Goal: Task Accomplishment & Management: Manage account settings

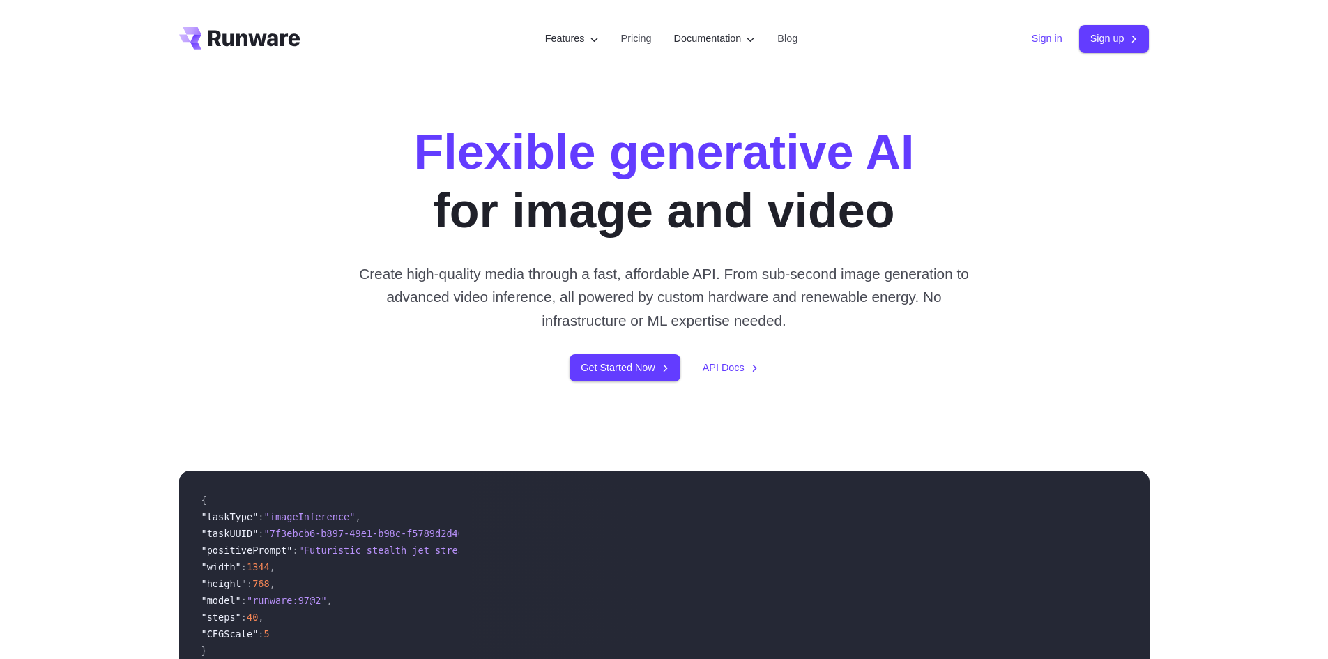
click at [1042, 45] on link "Sign in" at bounding box center [1047, 39] width 31 height 16
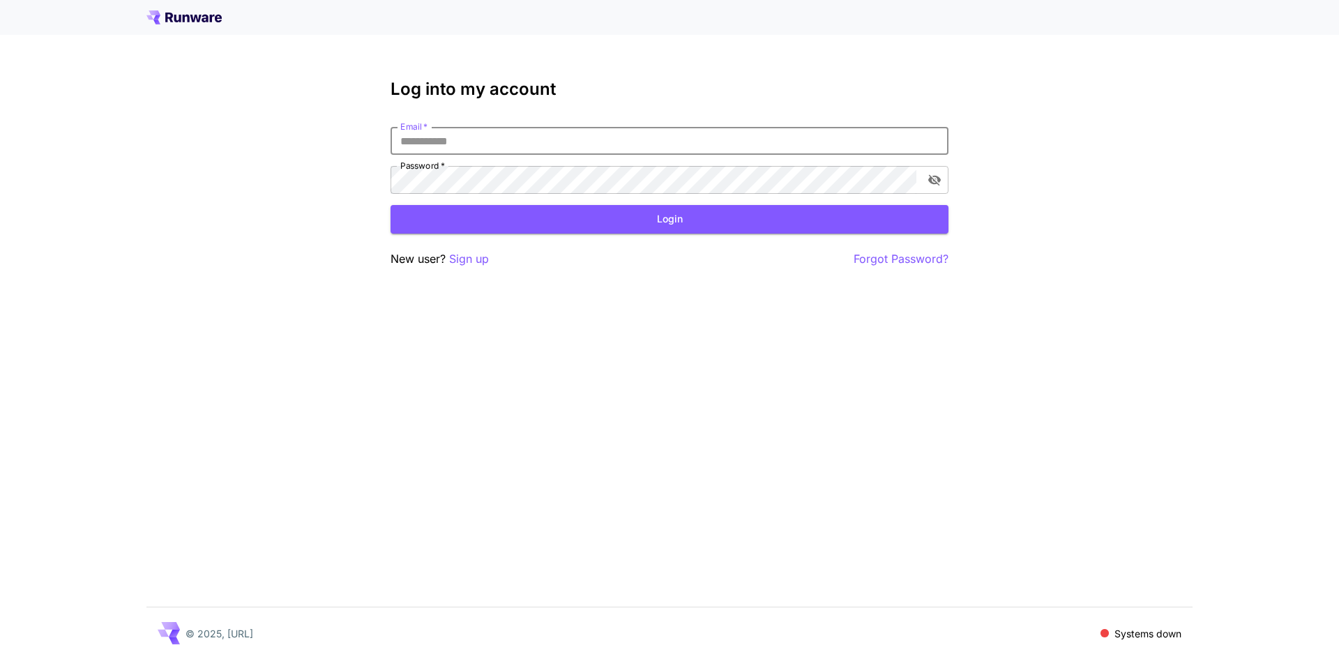
click at [606, 142] on input "Email   *" at bounding box center [669, 141] width 558 height 28
type input "**********"
click button "Login" at bounding box center [669, 219] width 558 height 29
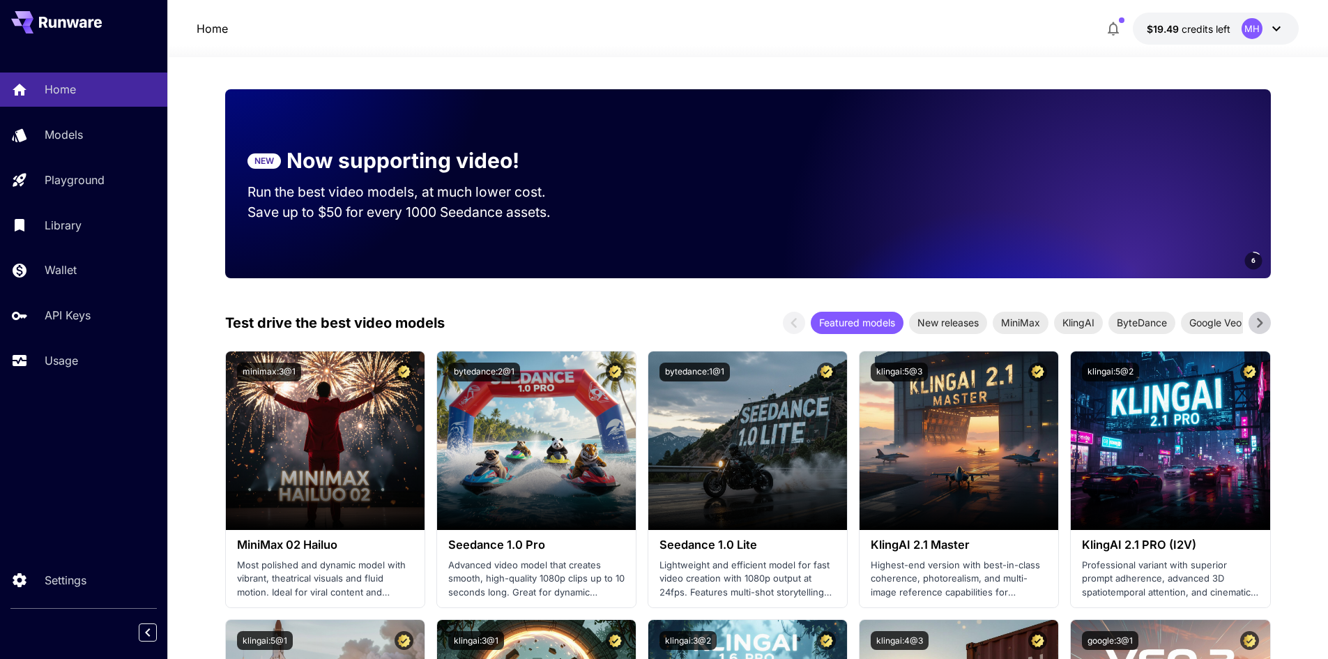
scroll to position [70, 0]
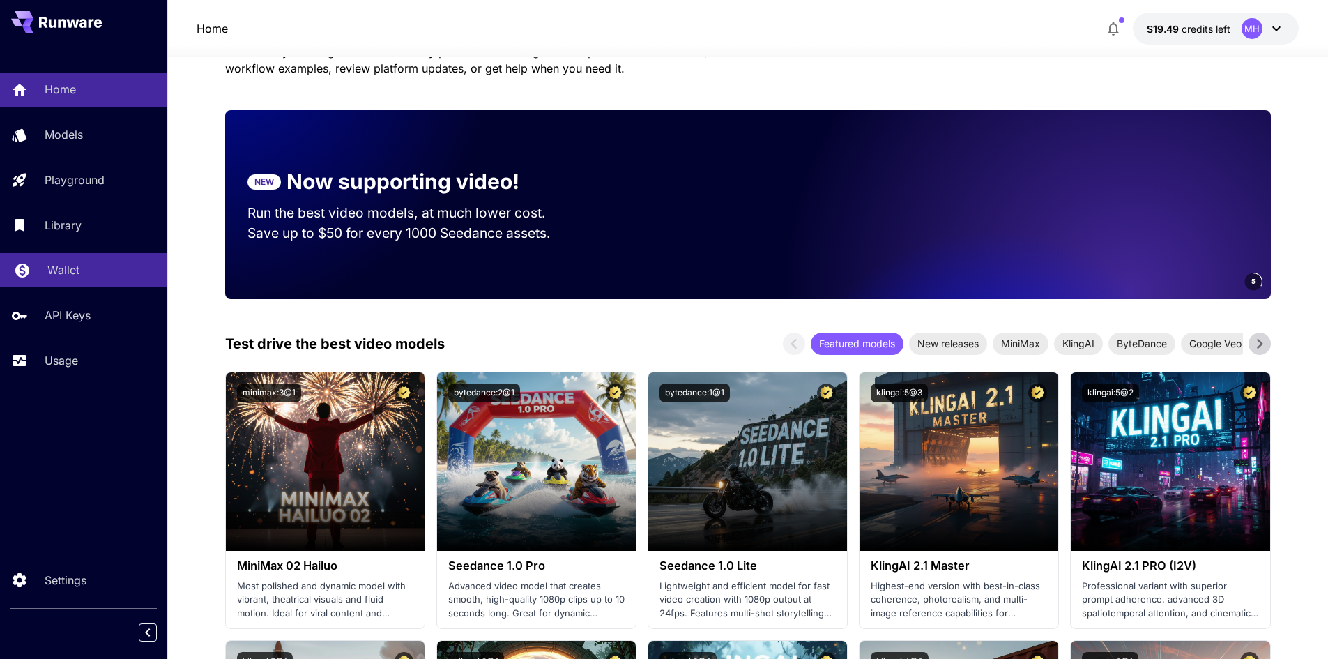
click at [63, 266] on p "Wallet" at bounding box center [63, 269] width 32 height 17
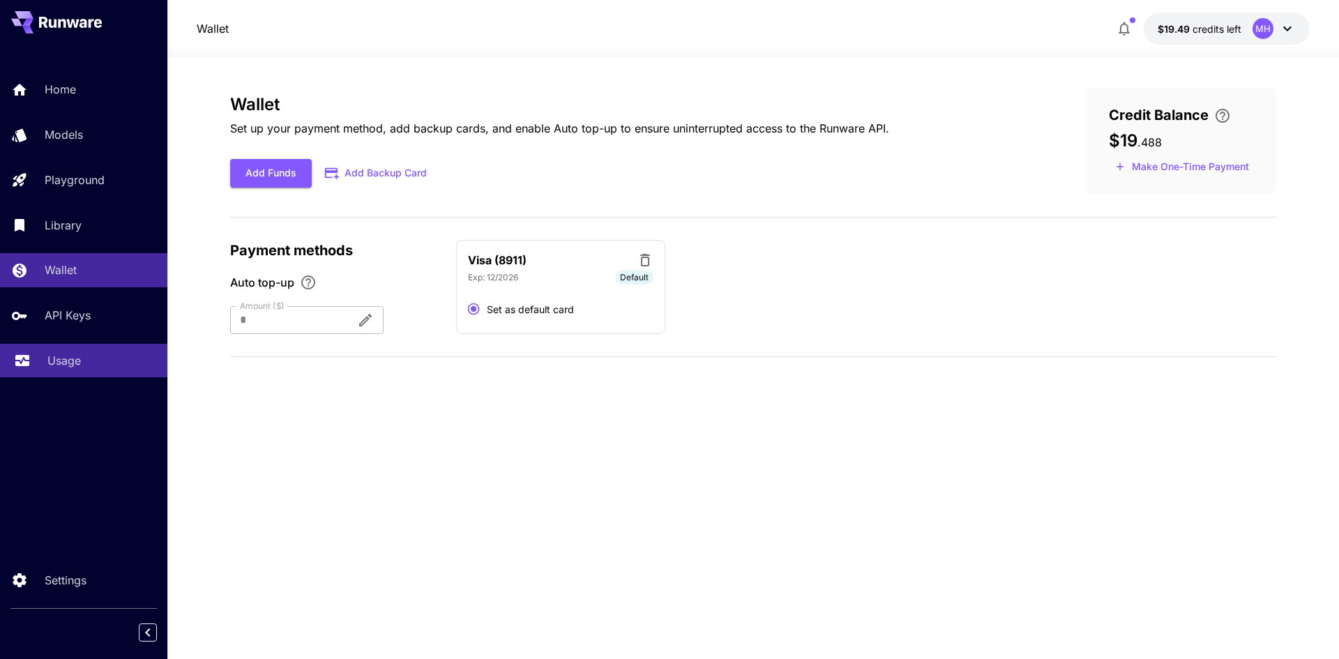
click at [68, 365] on p "Usage" at bounding box center [63, 360] width 33 height 17
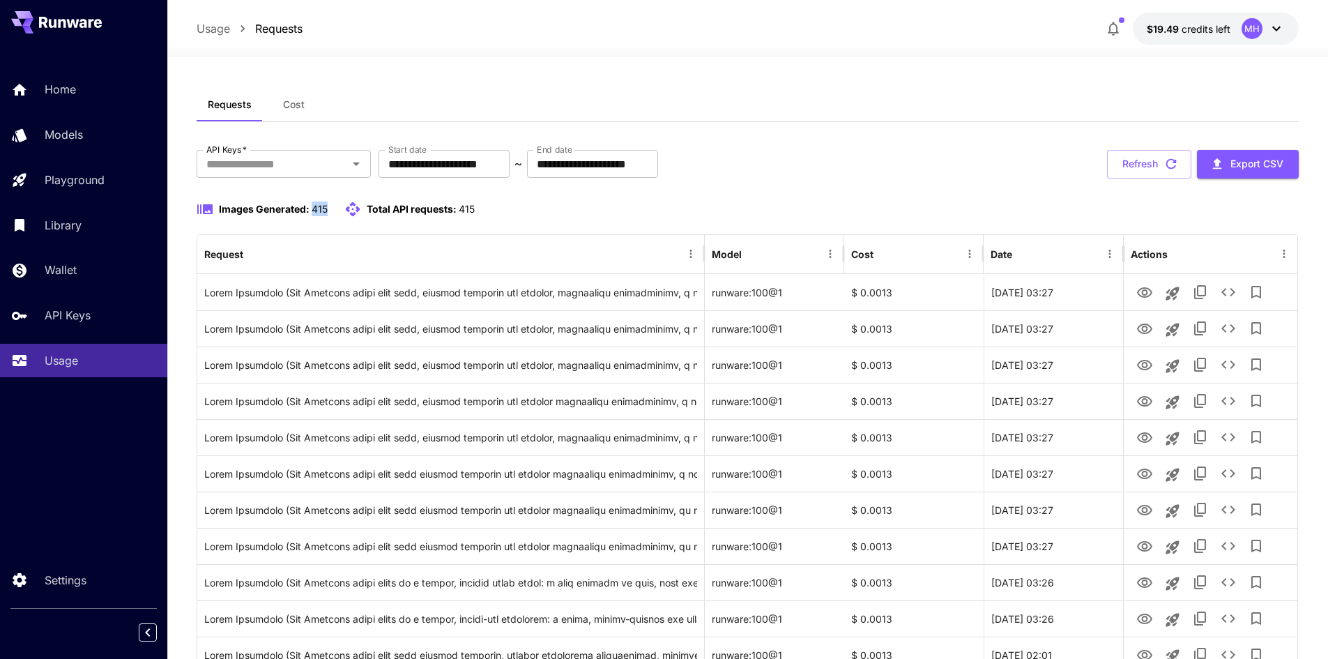
drag, startPoint x: 333, startPoint y: 209, endPoint x: 313, endPoint y: 209, distance: 19.5
click at [313, 209] on div "Images Generated: 415 Total API requests: 415" at bounding box center [336, 209] width 278 height 17
click at [728, 208] on div "Images Generated: 415 Total API requests: 415" at bounding box center [748, 209] width 1103 height 17
click at [1194, 25] on span "credits left" at bounding box center [1206, 29] width 49 height 12
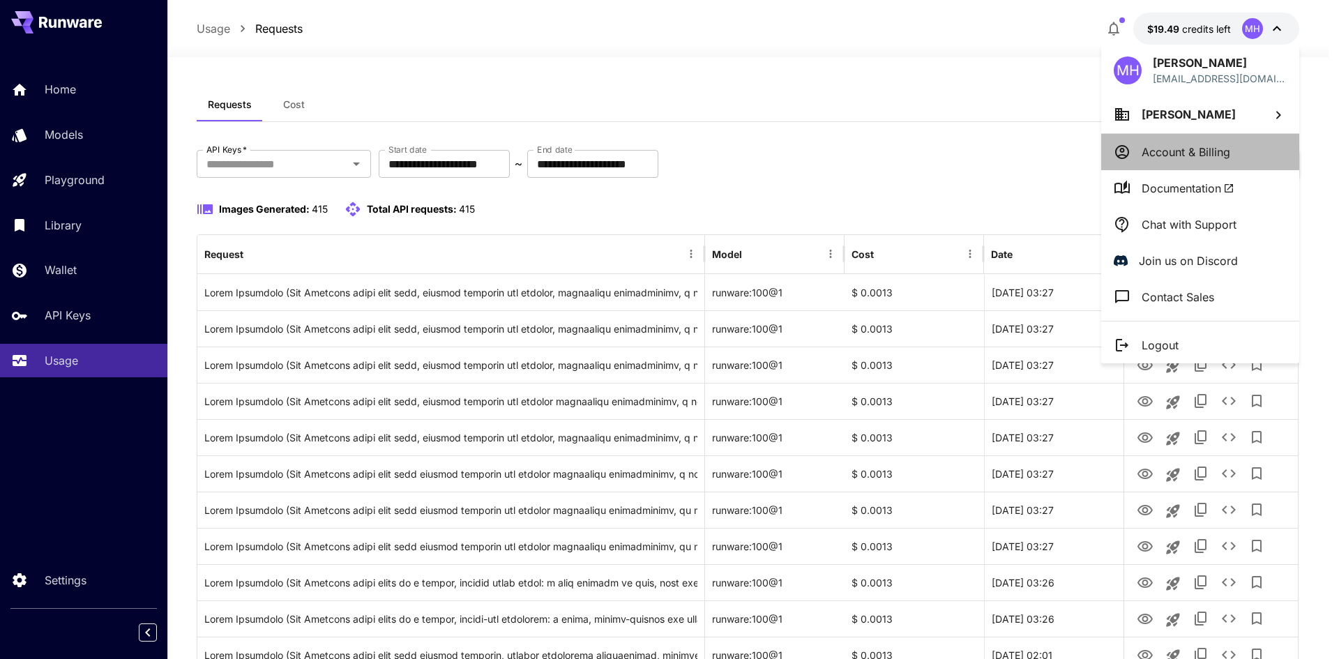
click at [1186, 158] on p "Account & Billing" at bounding box center [1185, 152] width 89 height 17
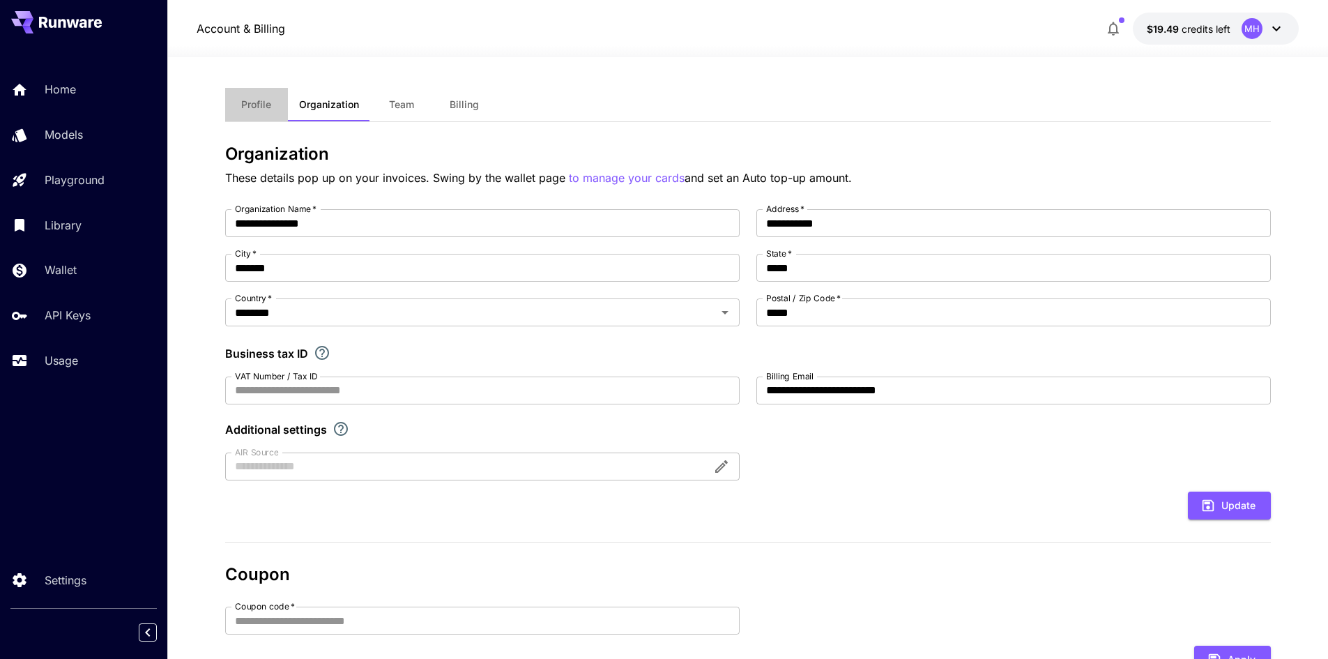
click at [258, 112] on button "Profile" at bounding box center [256, 104] width 63 height 33
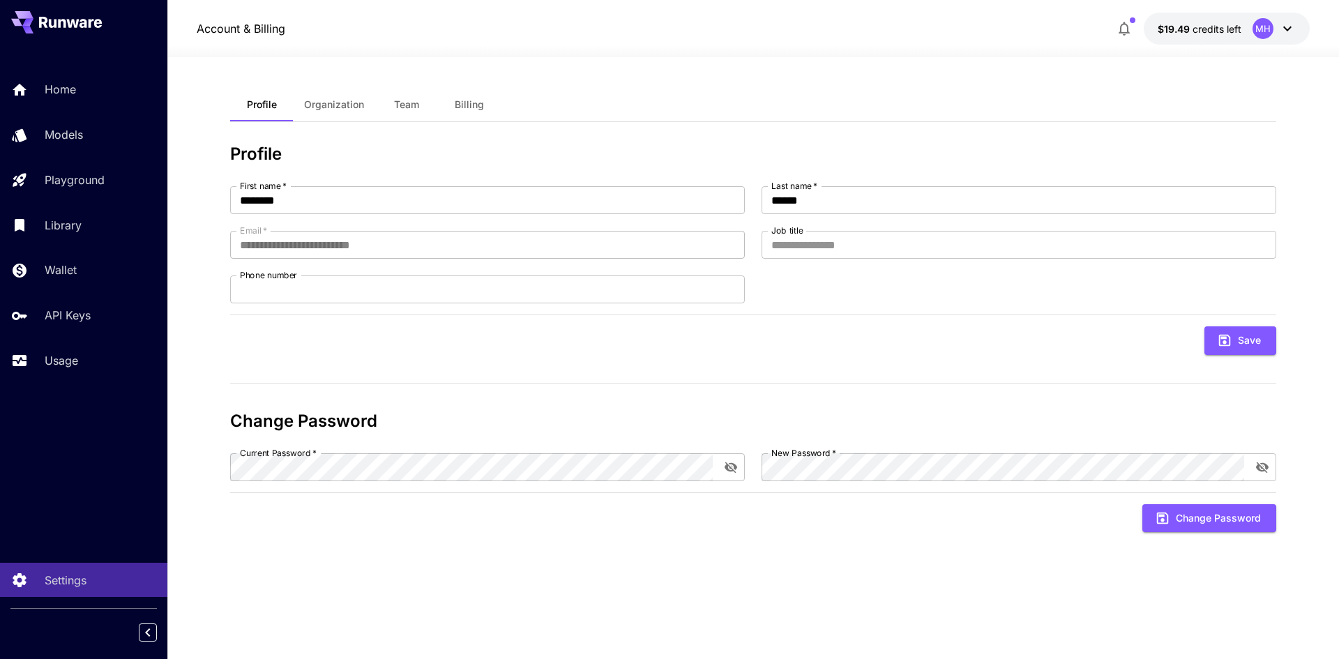
click at [397, 111] on button "Team" at bounding box center [406, 104] width 63 height 33
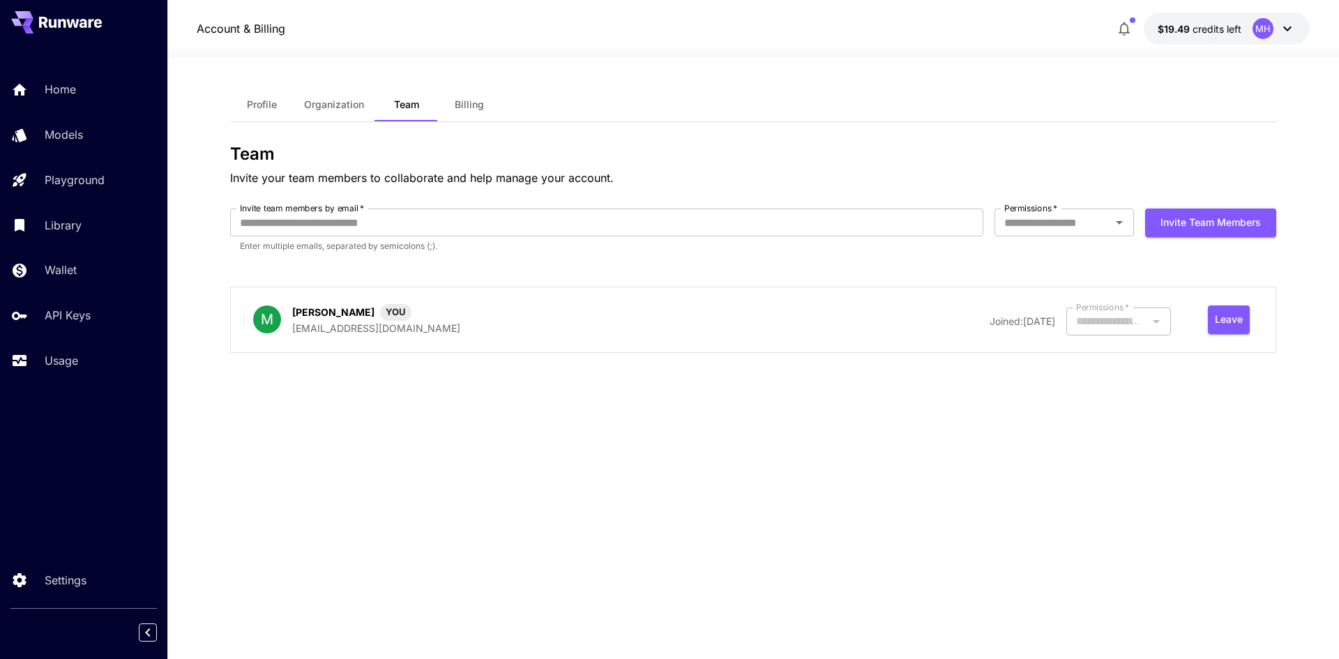
click at [482, 102] on span "Billing" at bounding box center [469, 104] width 29 height 13
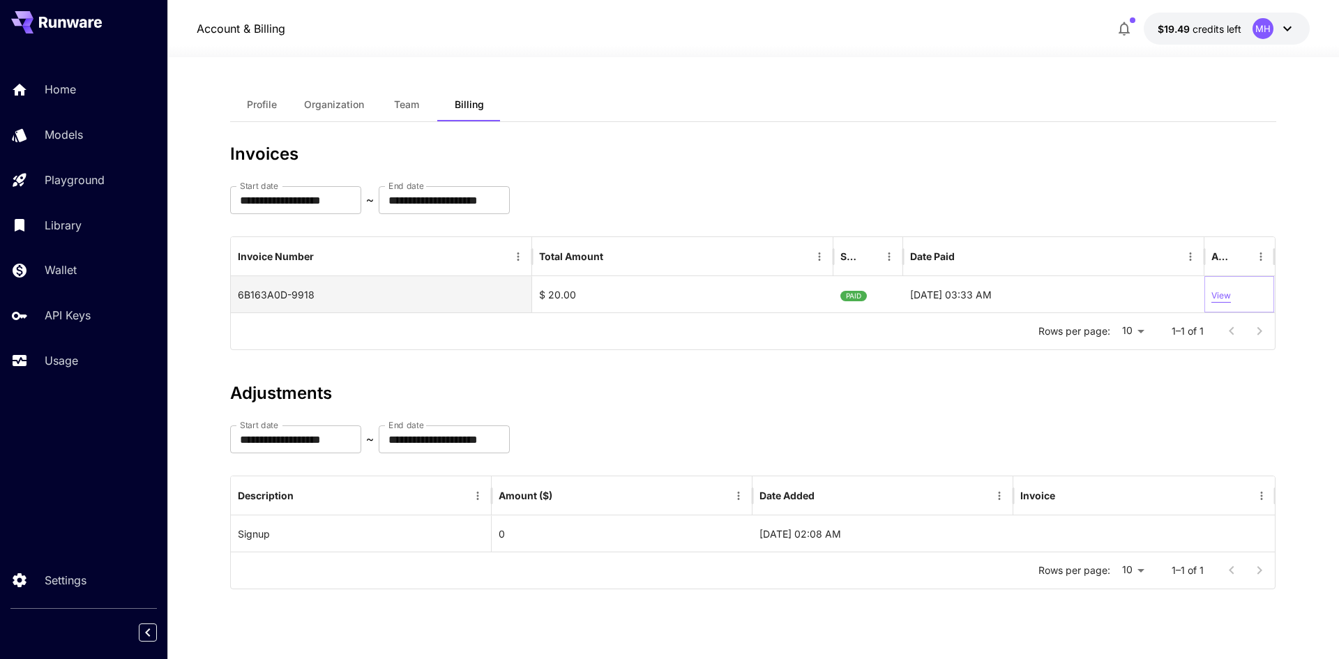
click at [1225, 299] on p "View" at bounding box center [1221, 295] width 20 height 13
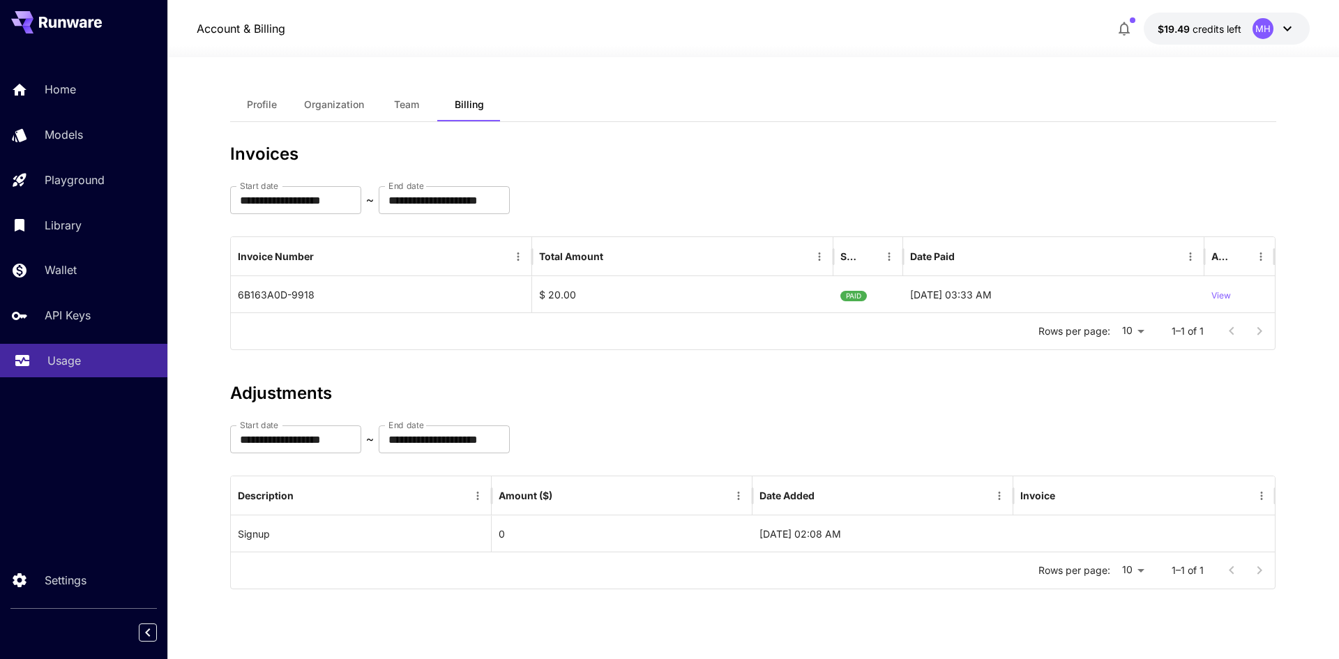
click at [73, 362] on p "Usage" at bounding box center [63, 360] width 33 height 17
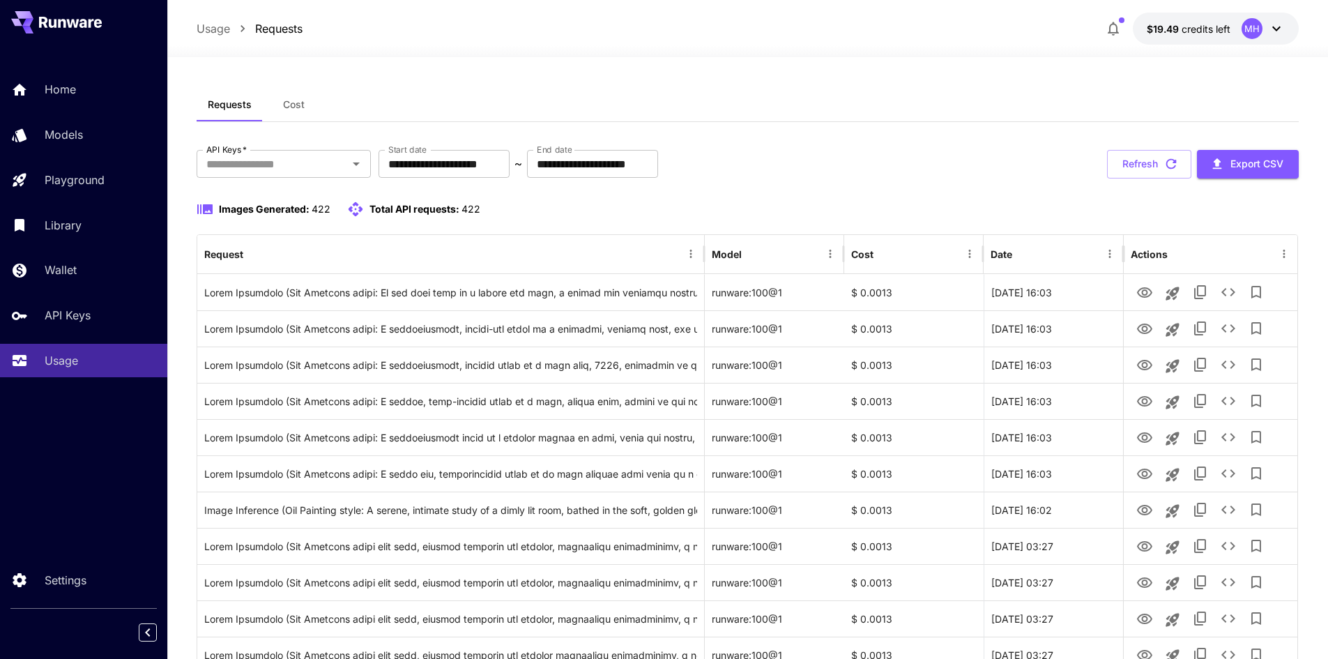
click at [291, 109] on span "Cost" at bounding box center [294, 104] width 22 height 13
